Goal: Task Accomplishment & Management: Use online tool/utility

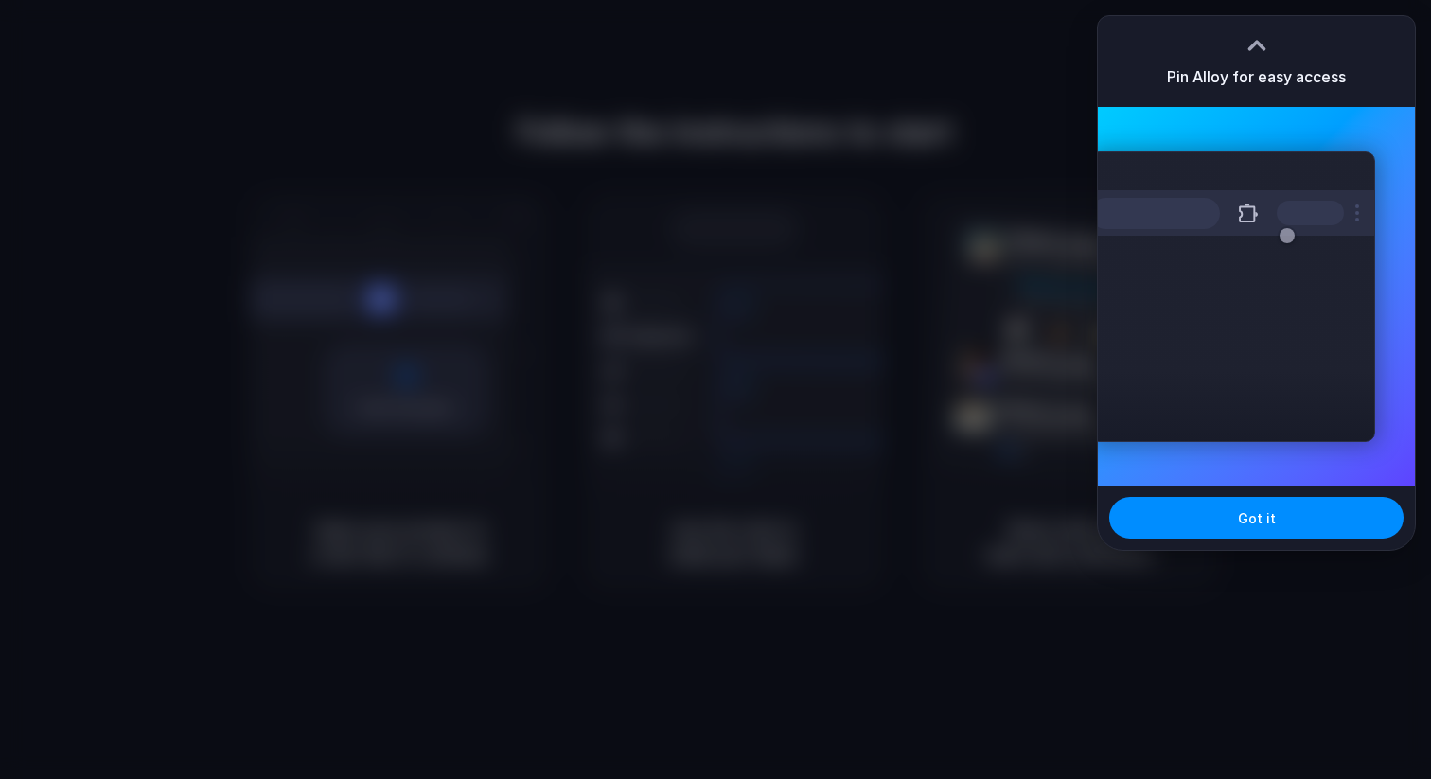
click at [716, 390] on div at bounding box center [716, 390] width 0 height 0
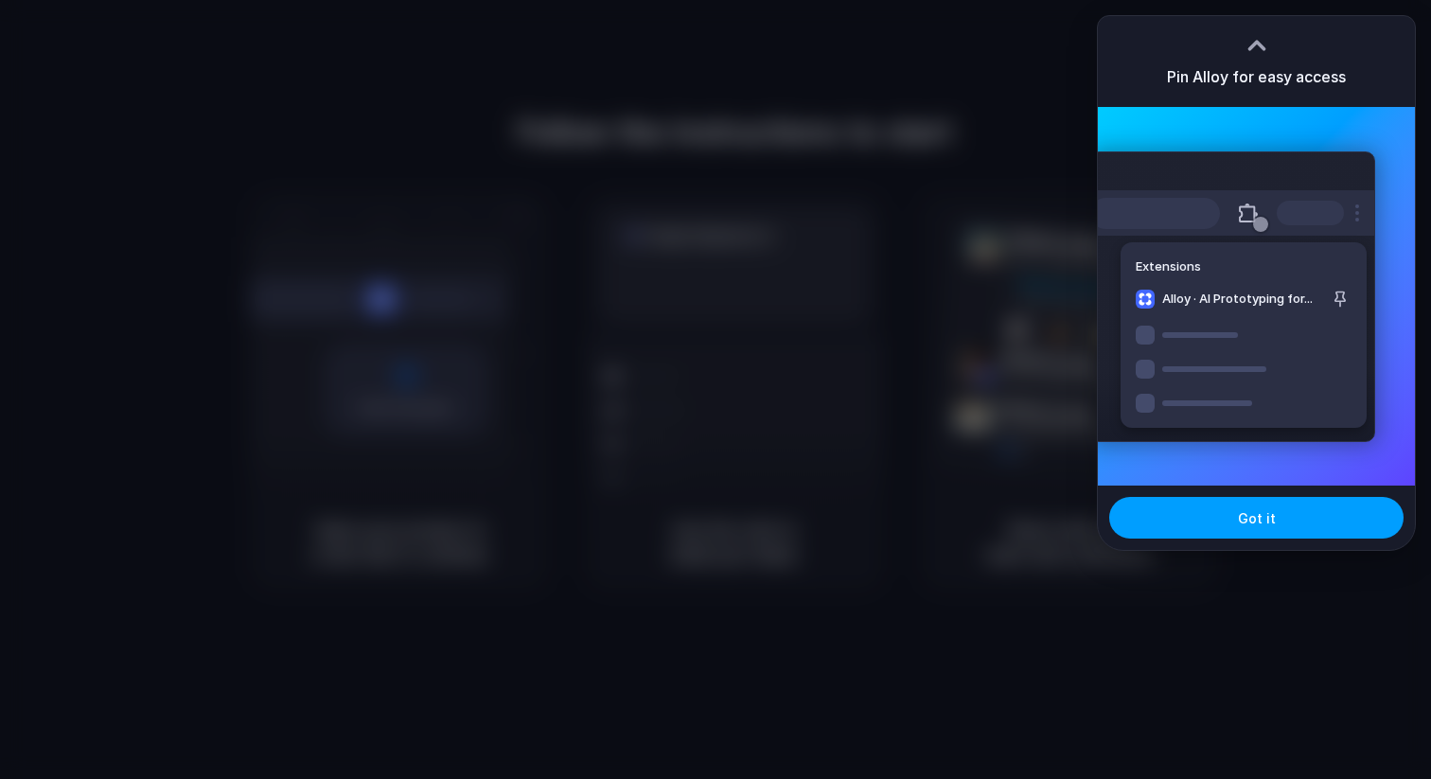
click at [1222, 526] on button "Got it" at bounding box center [1256, 518] width 294 height 42
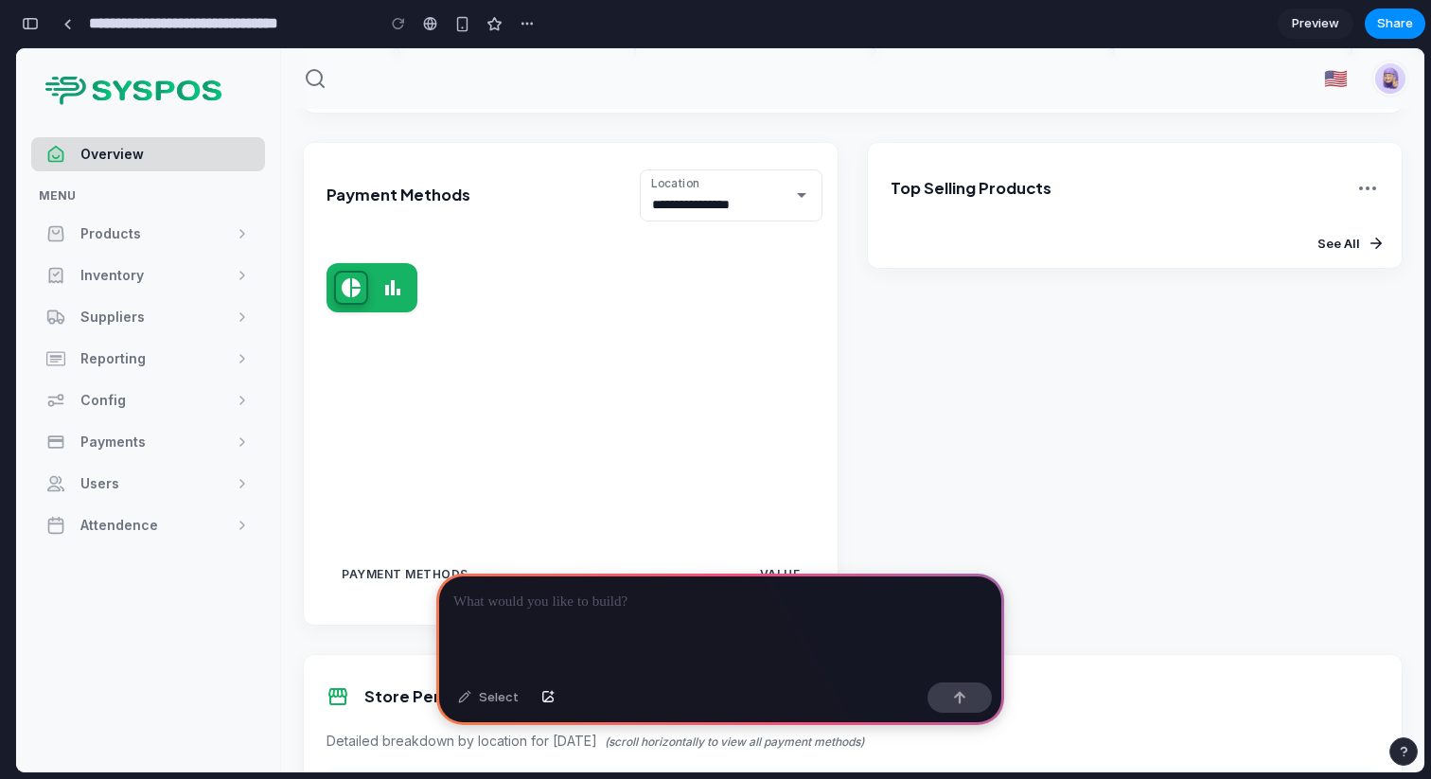
scroll to position [2763, 0]
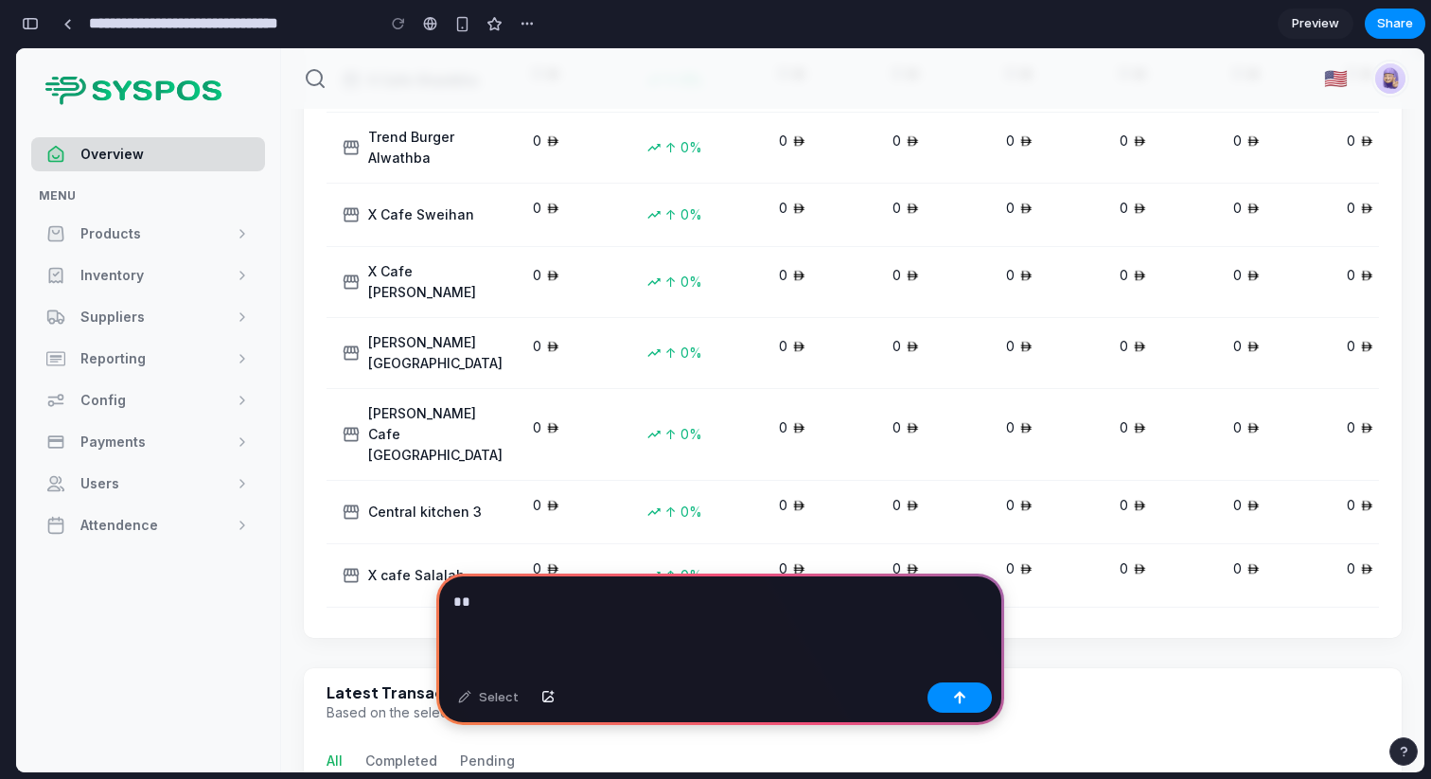
click at [777, 604] on p "**" at bounding box center [720, 602] width 534 height 23
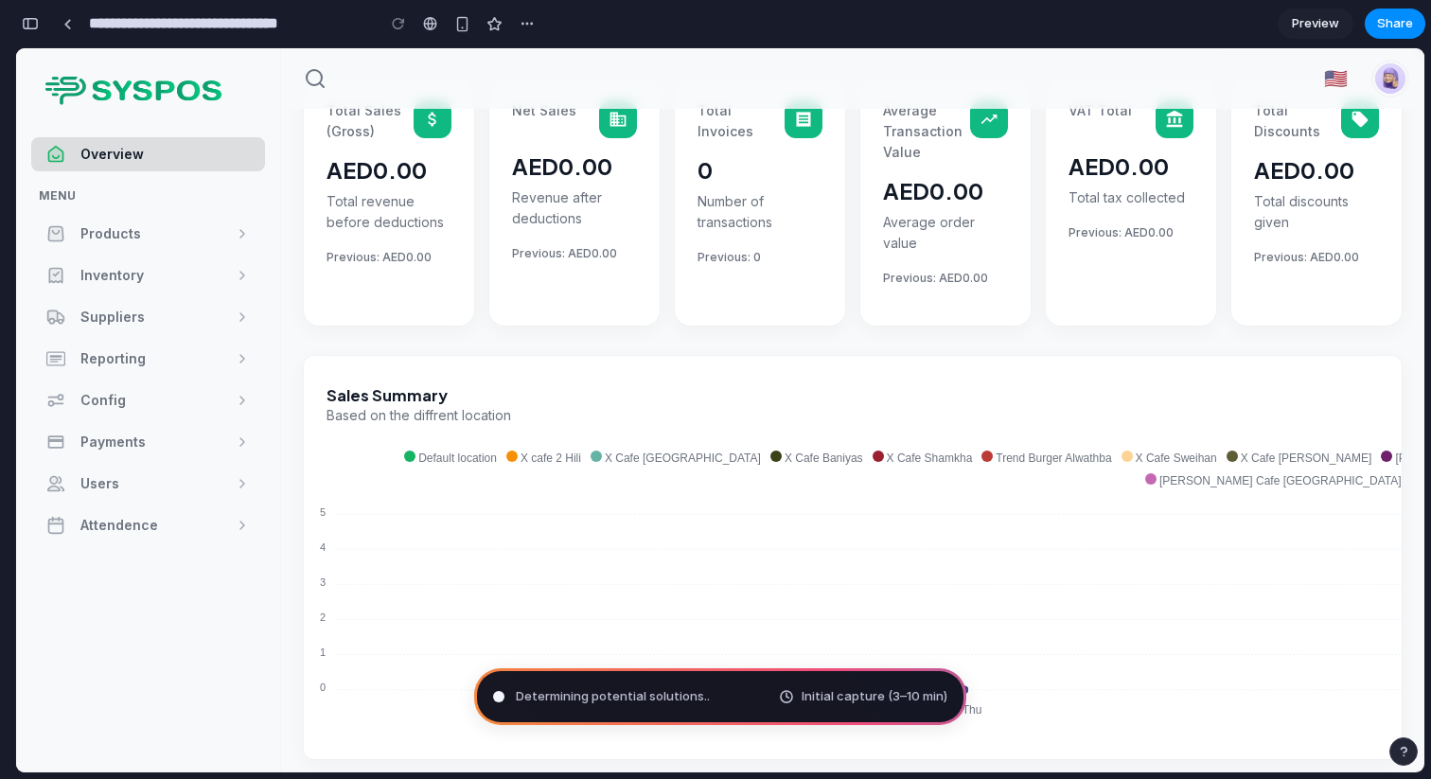
scroll to position [0, 0]
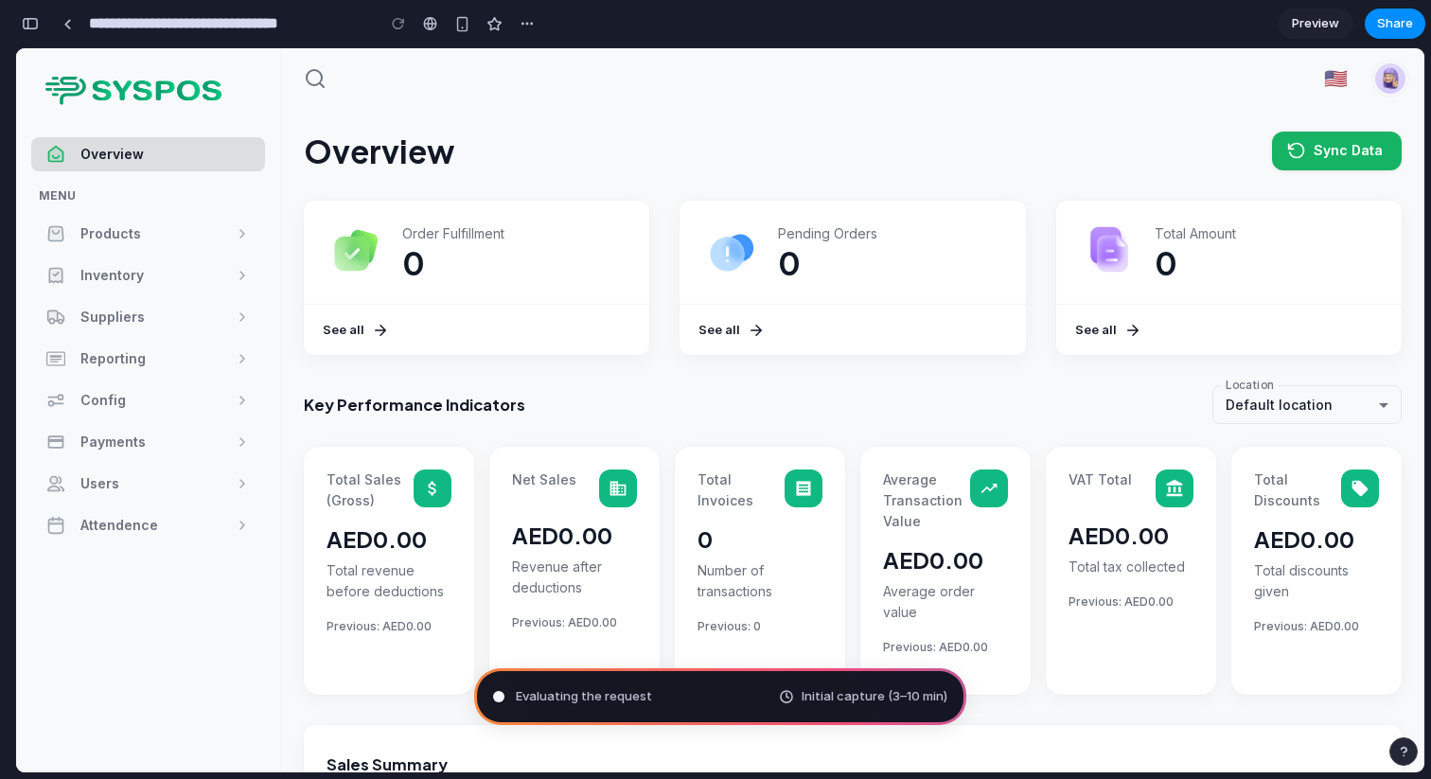
click at [661, 707] on div "Evaluating the request Initial capture (3–10 min)" at bounding box center [720, 696] width 492 height 57
